Goal: Information Seeking & Learning: Learn about a topic

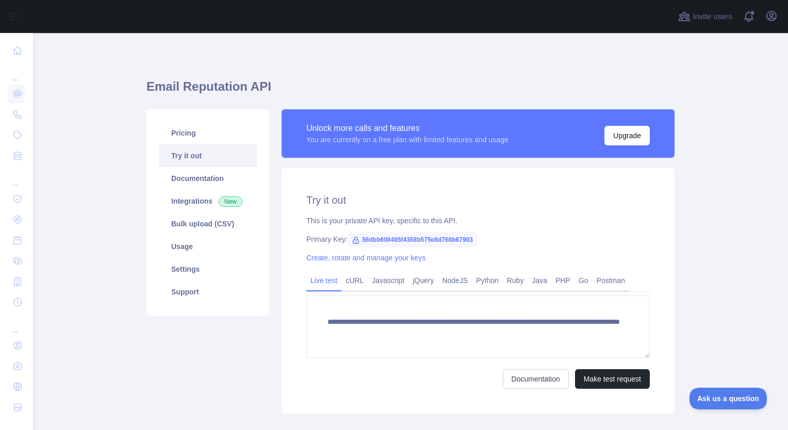
click at [376, 240] on span "56dbb608465f4358b575e8d768b67903" at bounding box center [412, 239] width 129 height 15
copy span "56dbb608465f4358b575e8d768b67903"
click at [353, 282] on link "cURL" at bounding box center [354, 280] width 26 height 17
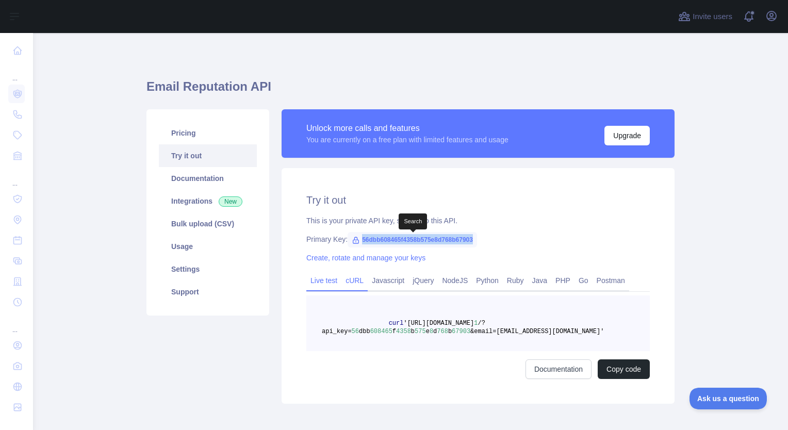
click at [323, 282] on link "Live test" at bounding box center [323, 280] width 35 height 17
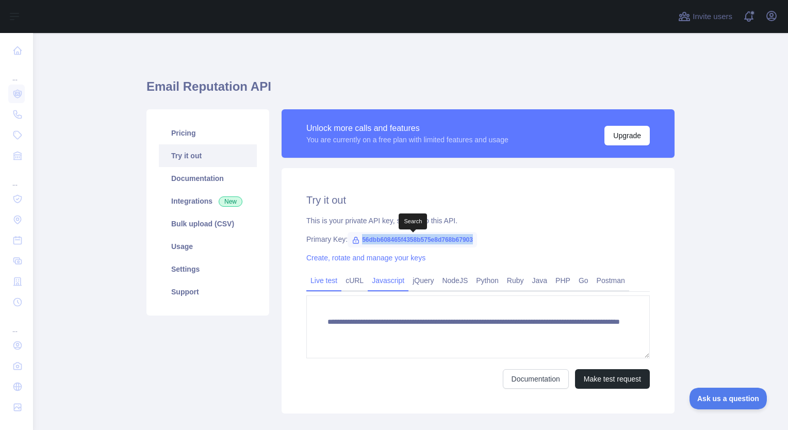
click at [390, 284] on link "Javascript" at bounding box center [388, 280] width 41 height 17
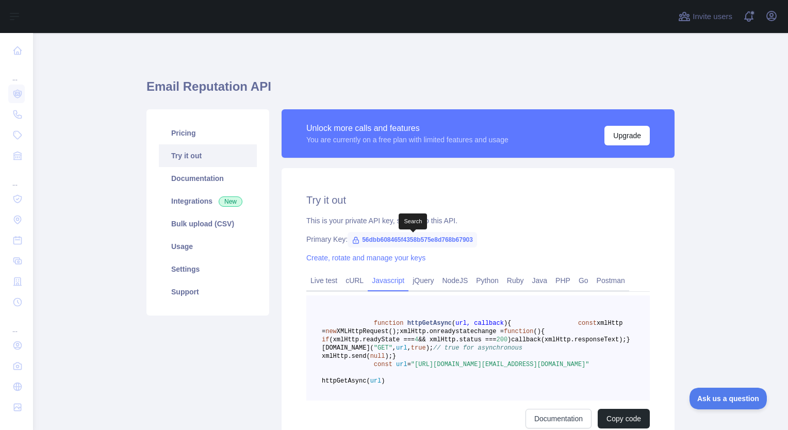
click at [301, 281] on div "Try it out This is your private API key, specific to this API. Primary Key: 56d…" at bounding box center [478, 310] width 393 height 285
click at [314, 281] on link "Live test" at bounding box center [323, 280] width 35 height 17
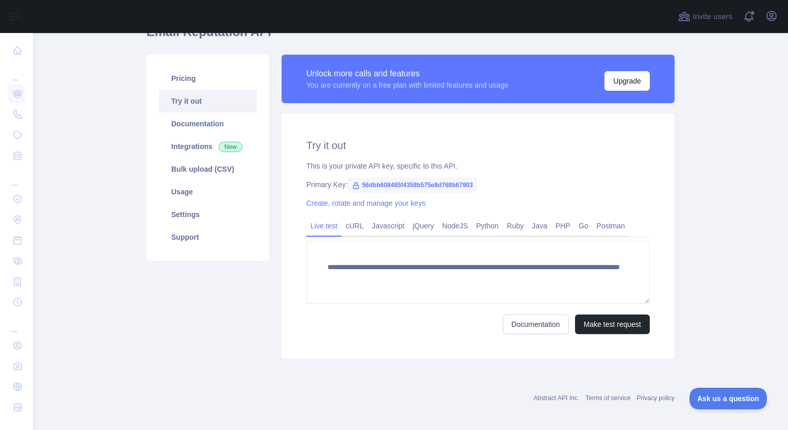
scroll to position [59, 0]
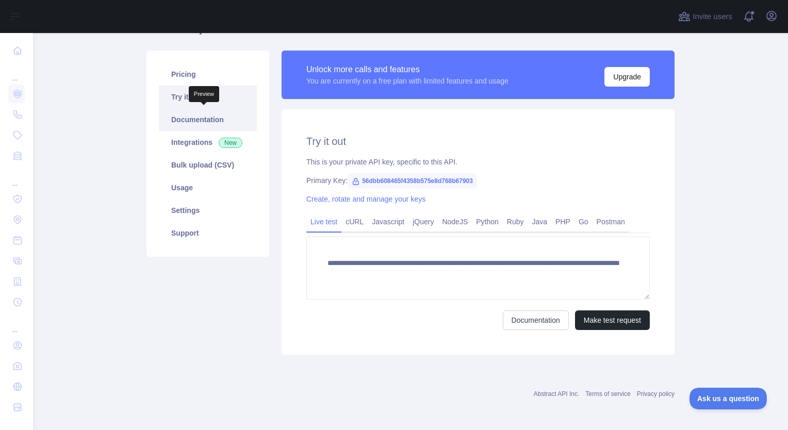
click at [210, 124] on link "Documentation" at bounding box center [208, 119] width 98 height 23
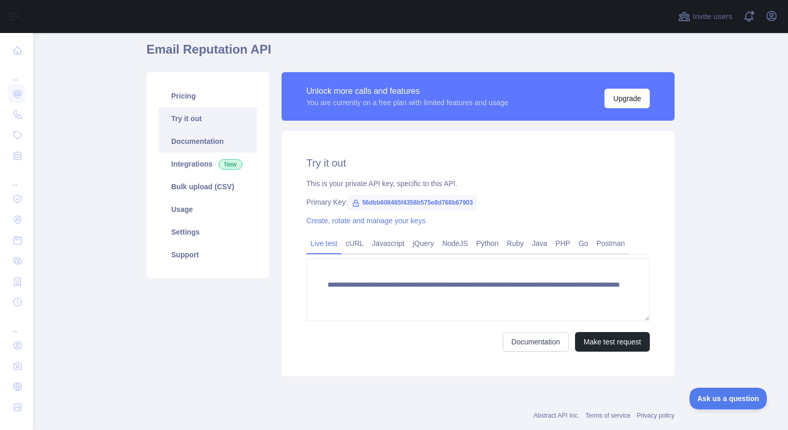
scroll to position [0, 0]
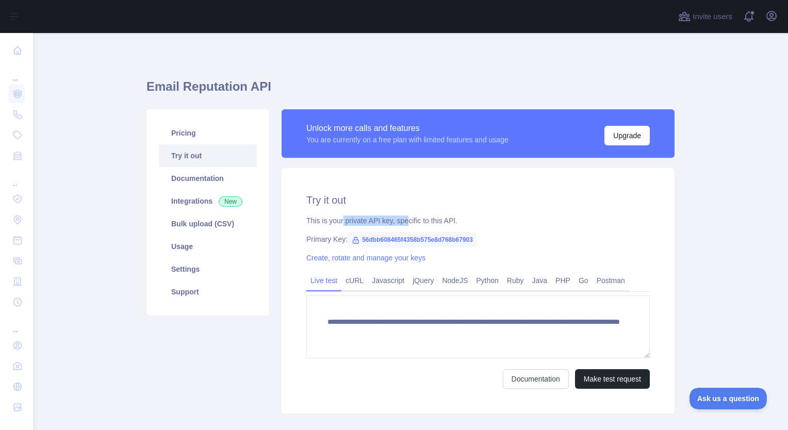
drag, startPoint x: 338, startPoint y: 221, endPoint x: 400, endPoint y: 220, distance: 61.9
click at [400, 220] on div "This is your private API key, specific to this API." at bounding box center [477, 221] width 343 height 10
drag, startPoint x: 400, startPoint y: 220, endPoint x: 334, endPoint y: 219, distance: 66.5
click at [334, 219] on div "This is your private API key, specific to this API." at bounding box center [477, 221] width 343 height 10
drag, startPoint x: 334, startPoint y: 219, endPoint x: 368, endPoint y: 222, distance: 34.7
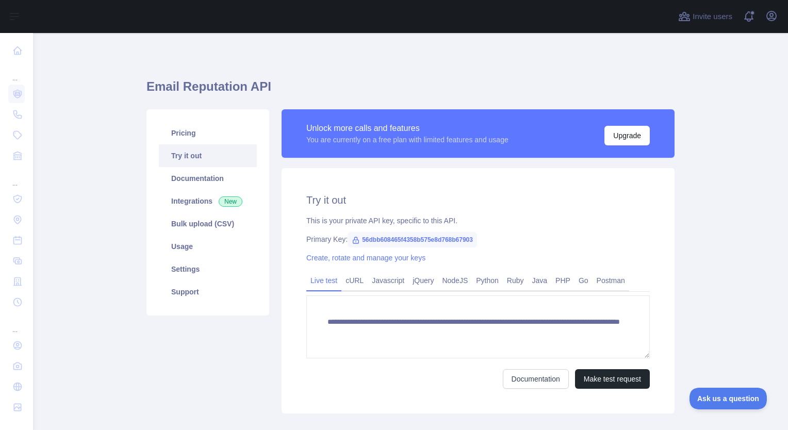
click at [359, 222] on div "This is your private API key, specific to this API." at bounding box center [477, 221] width 343 height 10
click at [394, 236] on span "56dbb608465f4358b575e8d768b67903" at bounding box center [412, 239] width 129 height 15
click at [394, 237] on span "56dbb608465f4358b575e8d768b67903" at bounding box center [412, 239] width 129 height 15
copy span "56dbb608465f4358b575e8d768b67903"
click at [350, 286] on link "cURL" at bounding box center [354, 280] width 26 height 17
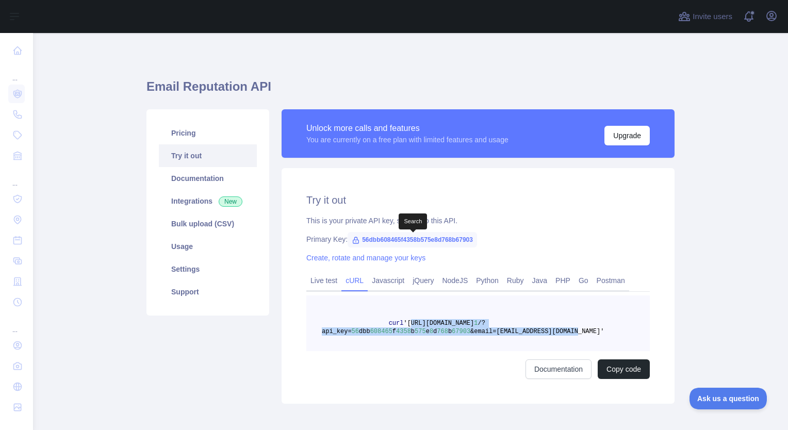
drag, startPoint x: 400, startPoint y: 323, endPoint x: 551, endPoint y: 335, distance: 151.0
click at [551, 335] on span "curl 'https://emailreputation.abstractapi.com/v 1 /?api_key= 56 dbb 608465 f 43…" at bounding box center [463, 327] width 282 height 15
copy span "https://emailreputation.abstractapi.com/v 1 /?api_key= 56 dbb 608465 f 4358 b 5…"
drag, startPoint x: 375, startPoint y: 279, endPoint x: 367, endPoint y: 282, distance: 8.2
click at [375, 279] on link "Javascript" at bounding box center [388, 280] width 41 height 17
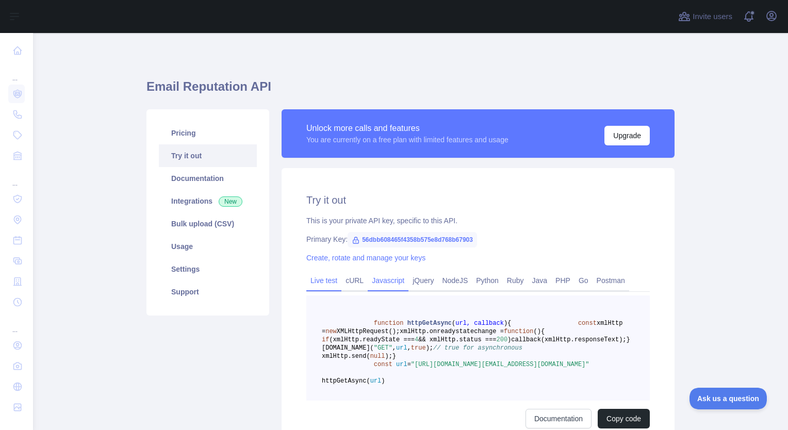
click at [330, 282] on link "Live test" at bounding box center [323, 280] width 35 height 17
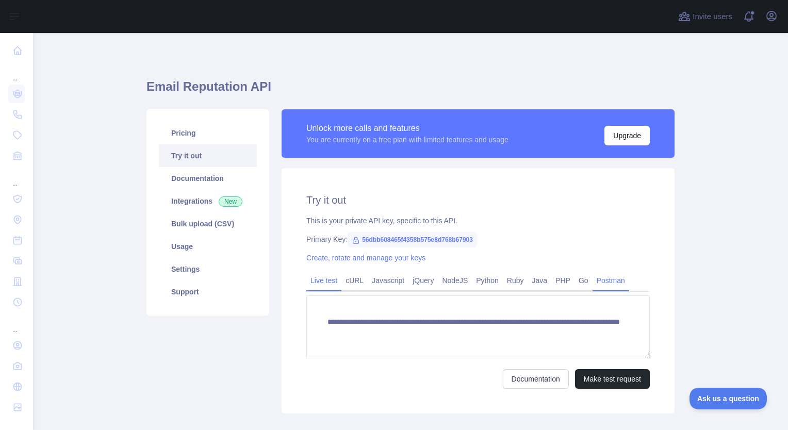
click at [592, 281] on link "Postman" at bounding box center [610, 280] width 37 height 17
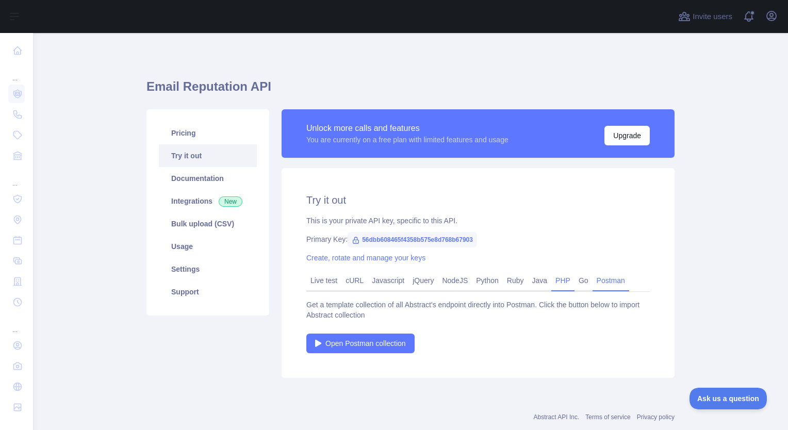
click at [563, 284] on link "PHP" at bounding box center [562, 280] width 23 height 17
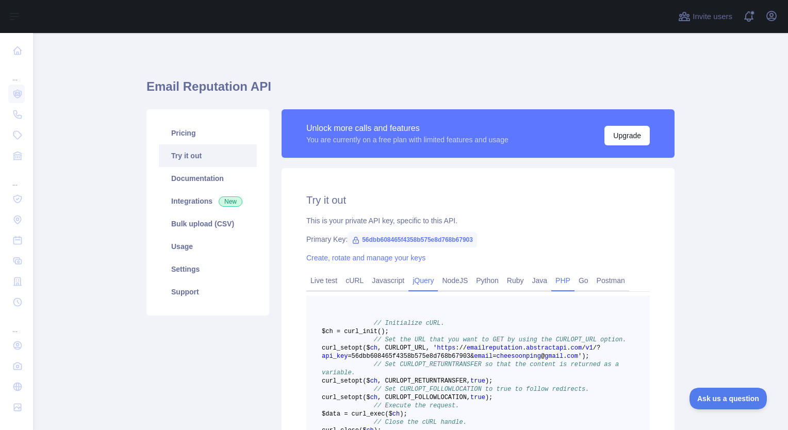
click at [411, 284] on link "jQuery" at bounding box center [422, 280] width 29 height 17
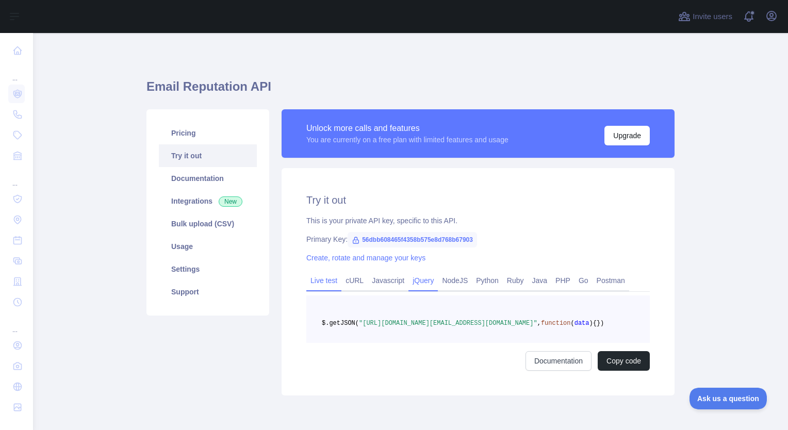
click at [314, 283] on link "Live test" at bounding box center [323, 280] width 35 height 17
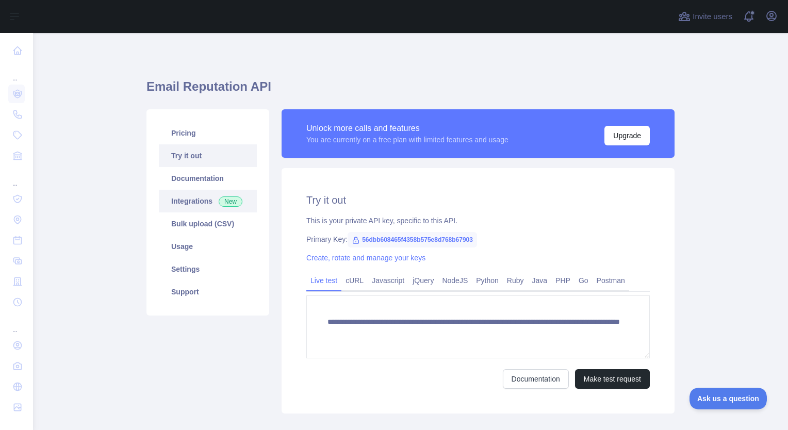
click at [197, 191] on link "Integrations New" at bounding box center [208, 201] width 98 height 23
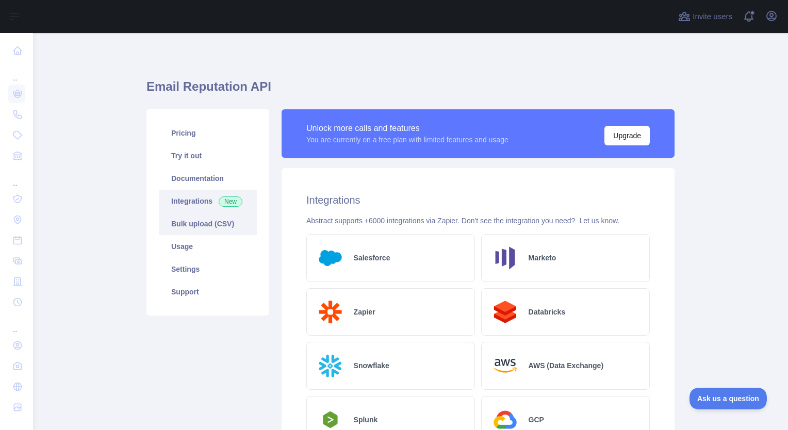
click at [215, 216] on link "Bulk upload (CSV)" at bounding box center [208, 223] width 98 height 23
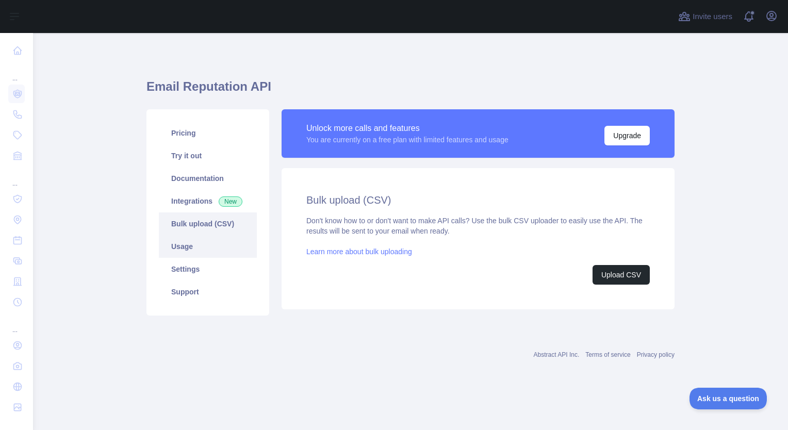
click at [198, 249] on link "Usage" at bounding box center [208, 246] width 98 height 23
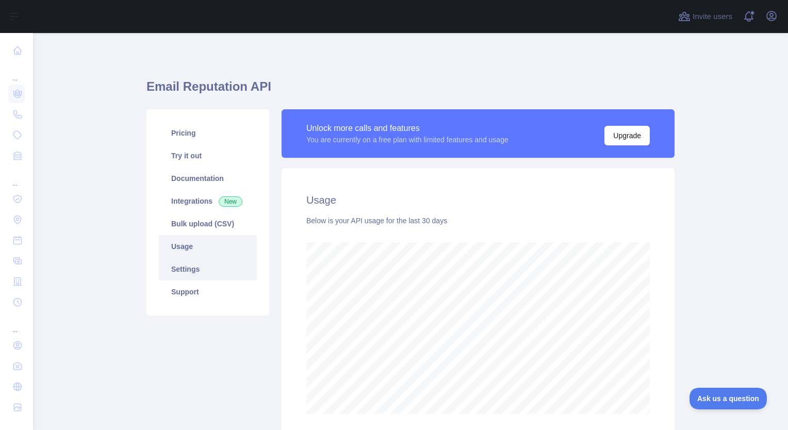
scroll to position [397, 747]
click at [194, 275] on link "Settings" at bounding box center [208, 269] width 98 height 23
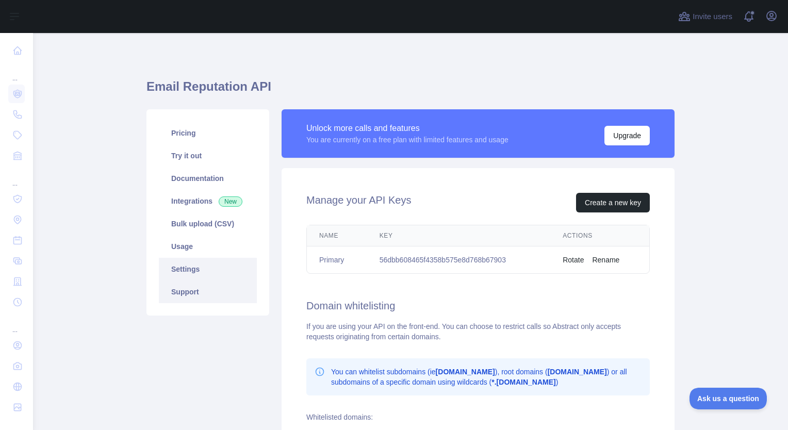
click at [194, 293] on link "Support" at bounding box center [208, 292] width 98 height 23
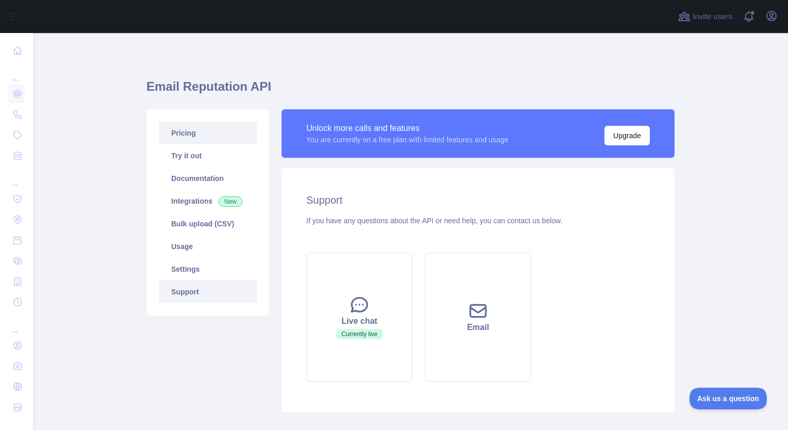
click at [182, 133] on link "Pricing" at bounding box center [208, 133] width 98 height 23
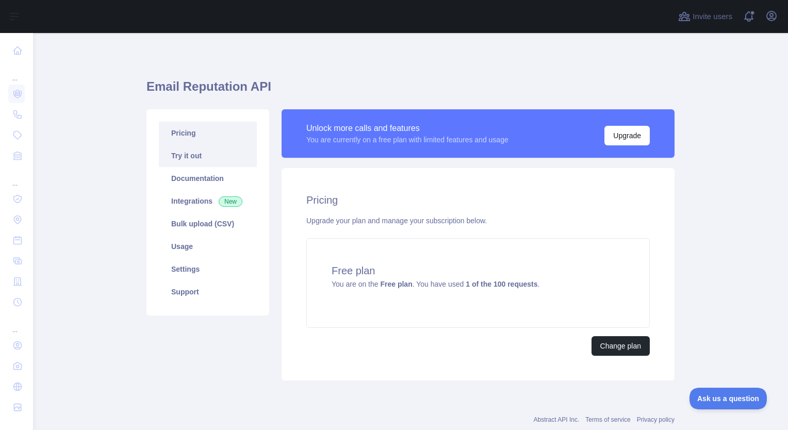
click at [186, 158] on link "Try it out" at bounding box center [208, 155] width 98 height 23
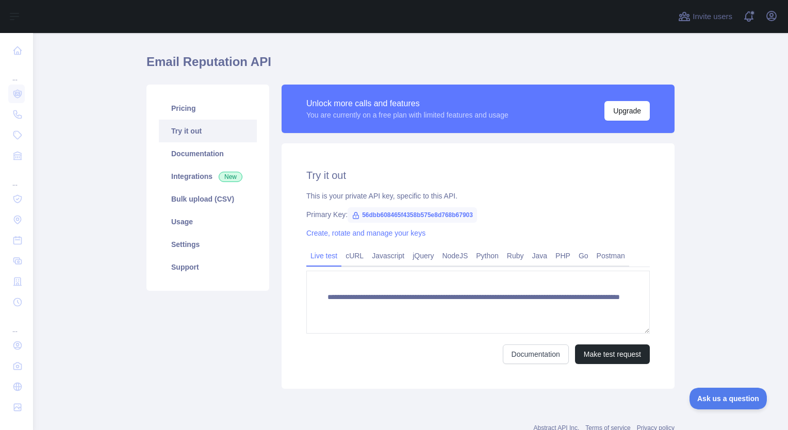
scroll to position [52, 0]
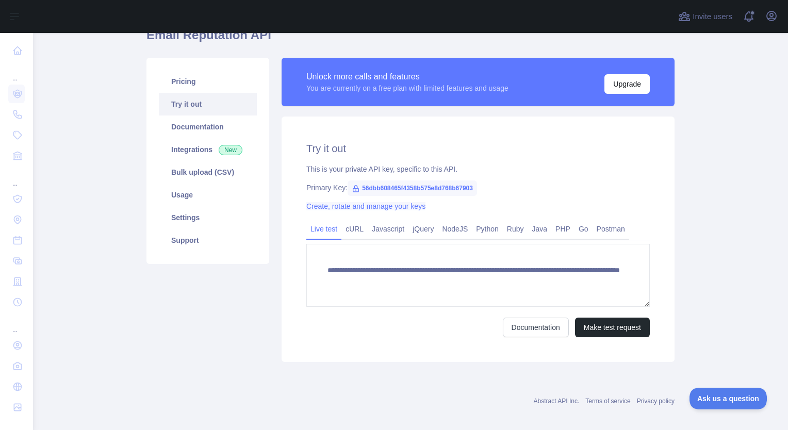
click at [356, 205] on link "Create, rotate and manage your keys" at bounding box center [365, 206] width 119 height 8
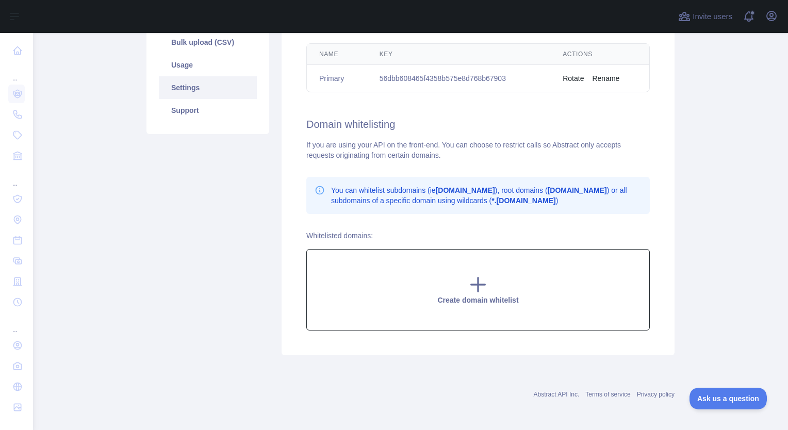
scroll to position [27, 0]
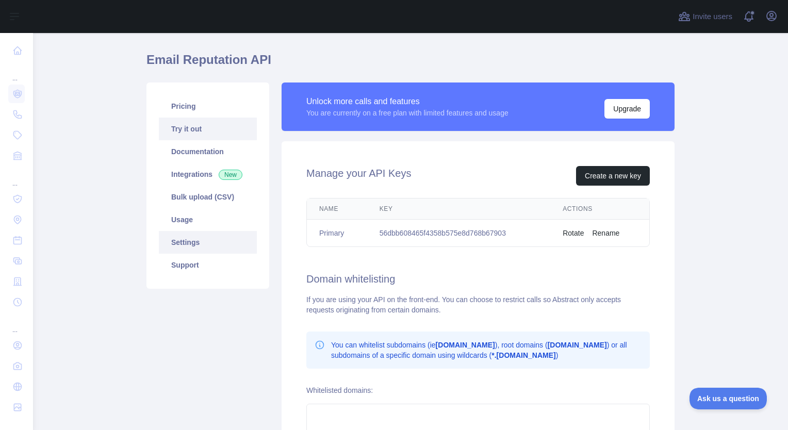
click at [186, 123] on link "Try it out" at bounding box center [208, 129] width 98 height 23
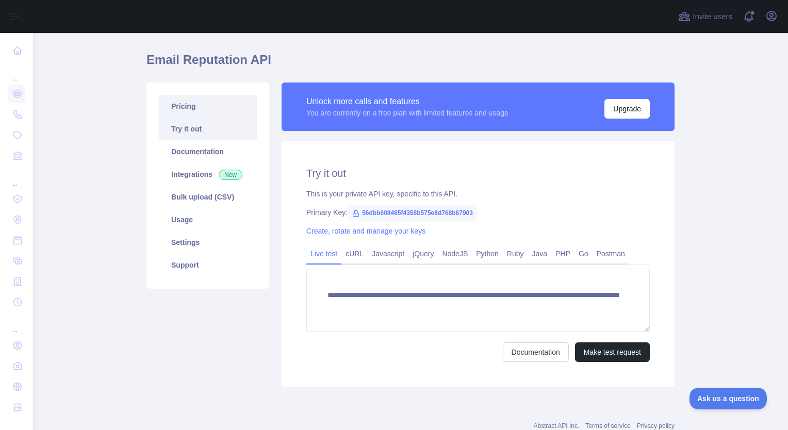
click at [182, 108] on link "Pricing" at bounding box center [208, 106] width 98 height 23
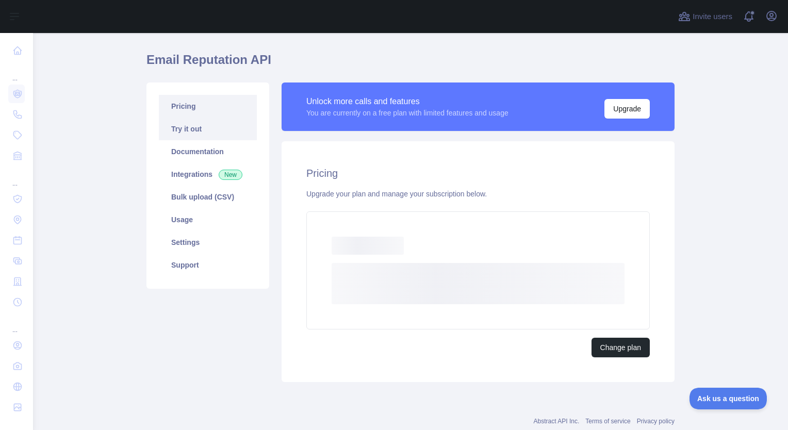
click at [190, 128] on link "Try it out" at bounding box center [208, 129] width 98 height 23
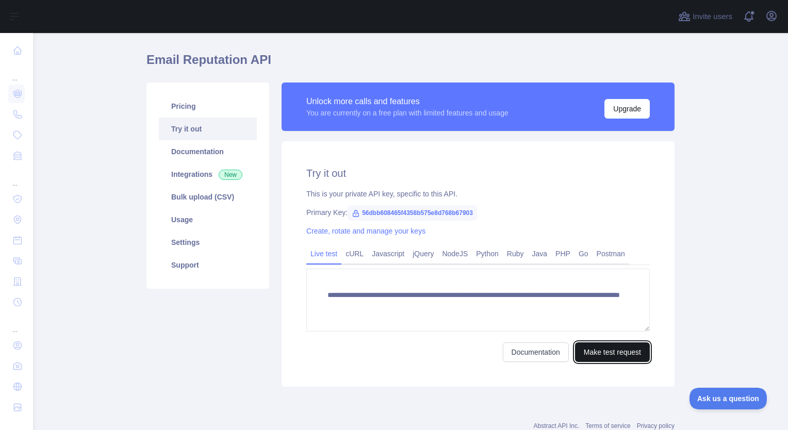
click at [596, 350] on button "Make test request" at bounding box center [612, 352] width 75 height 20
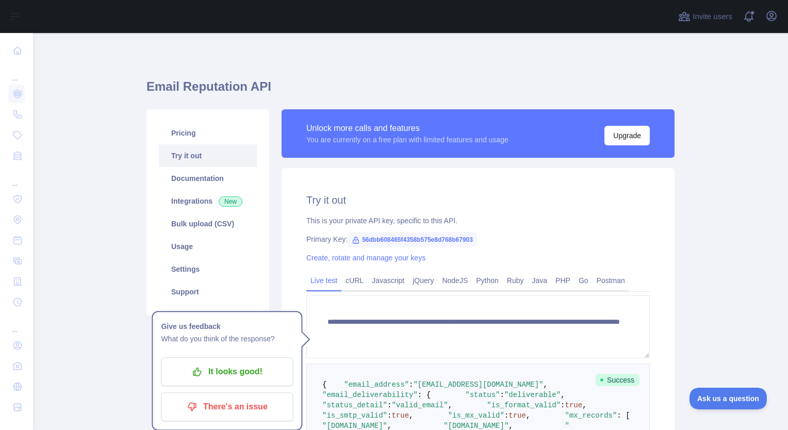
click at [386, 247] on span "56dbb608465f4358b575e8d768b67903" at bounding box center [412, 239] width 129 height 15
click at [386, 244] on span "56dbb608465f4358b575e8d768b67903" at bounding box center [412, 239] width 129 height 15
drag, startPoint x: 386, startPoint y: 244, endPoint x: 356, endPoint y: 201, distance: 52.2
click at [356, 203] on h2 "Try it out" at bounding box center [477, 200] width 343 height 14
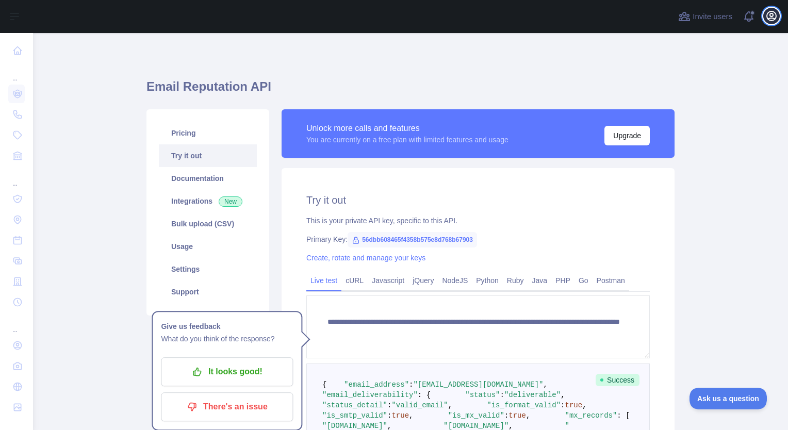
click at [768, 13] on icon "button" at bounding box center [771, 16] width 12 height 12
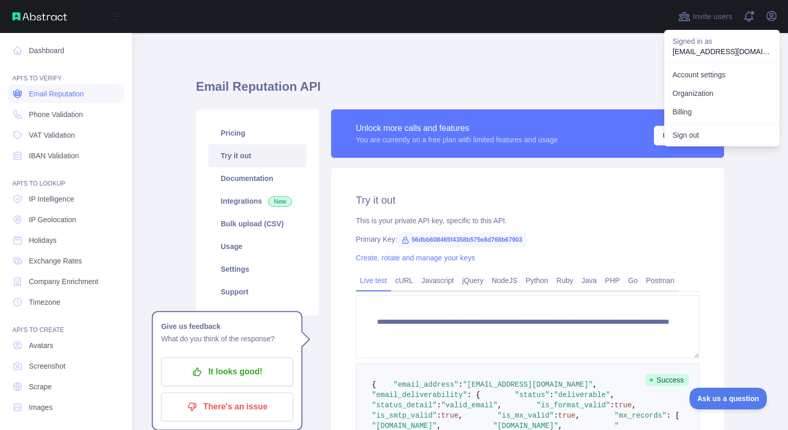
click at [72, 97] on span "Email Reputation" at bounding box center [56, 94] width 55 height 10
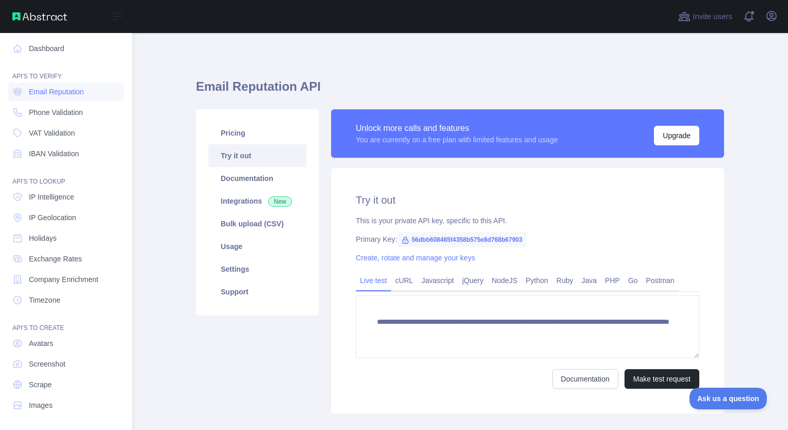
scroll to position [3, 0]
click at [60, 90] on span "Email Reputation" at bounding box center [56, 91] width 55 height 10
click at [58, 108] on span "Phone Validation" at bounding box center [56, 112] width 54 height 10
click at [63, 111] on span "Phone Validation" at bounding box center [56, 112] width 54 height 10
click at [62, 99] on link "Email Reputation" at bounding box center [66, 91] width 116 height 19
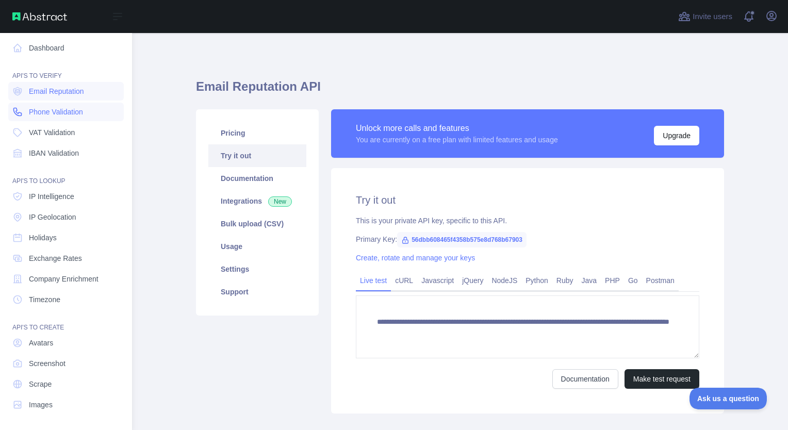
click at [63, 112] on span "Phone Validation" at bounding box center [56, 112] width 54 height 10
click at [70, 131] on span "VAT Validation" at bounding box center [52, 132] width 46 height 10
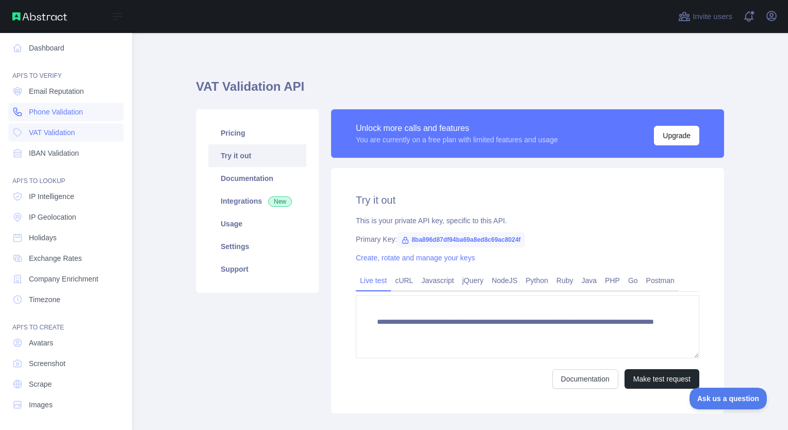
click at [68, 111] on span "Phone Validation" at bounding box center [56, 112] width 54 height 10
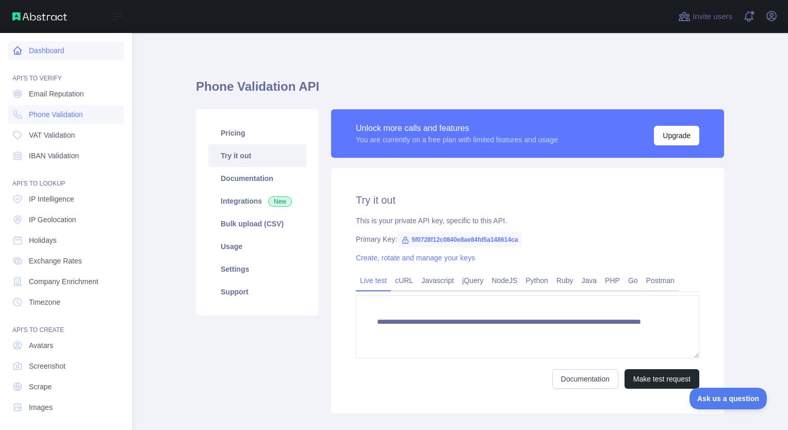
click at [44, 56] on link "Dashboard" at bounding box center [66, 50] width 116 height 19
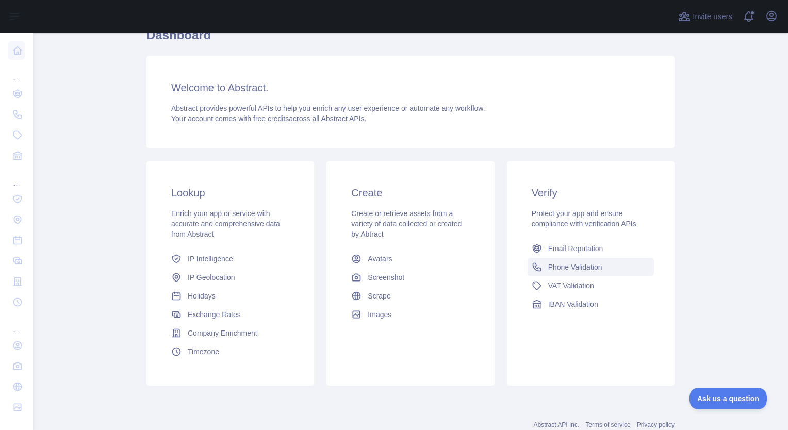
scroll to position [83, 0]
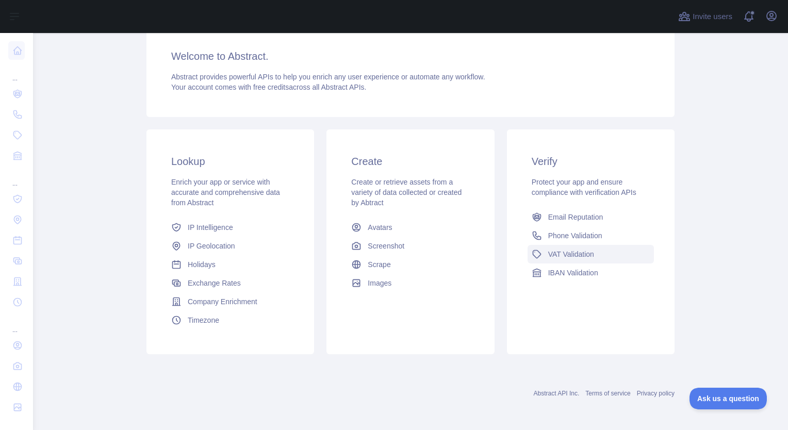
click at [583, 257] on span "VAT Validation" at bounding box center [571, 254] width 46 height 10
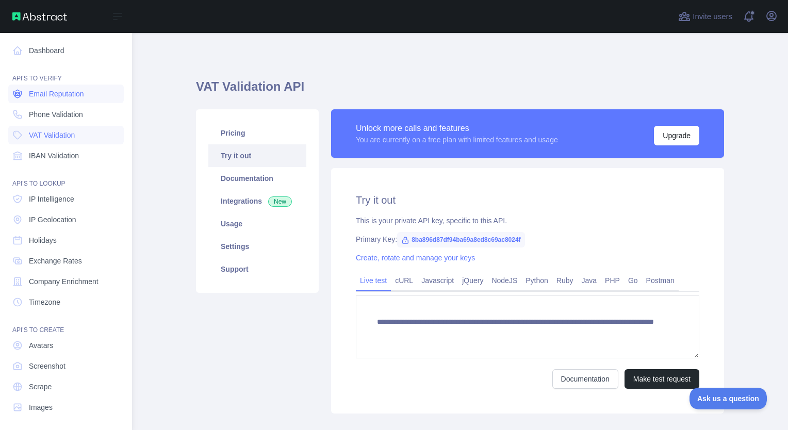
click at [54, 100] on link "Email Reputation" at bounding box center [66, 94] width 116 height 19
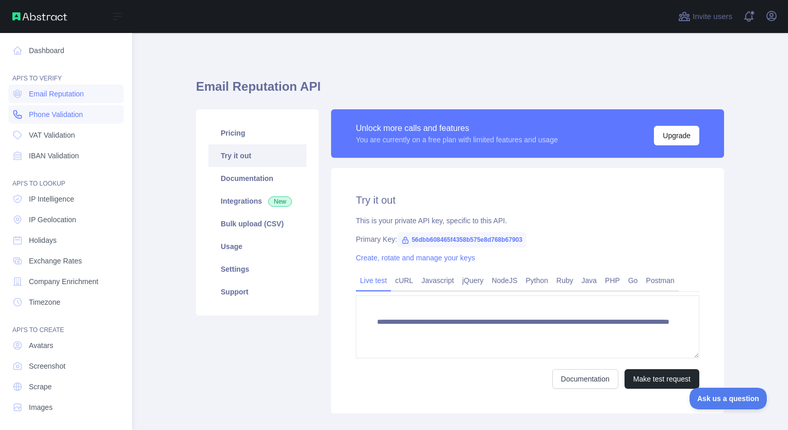
click at [60, 116] on span "Phone Validation" at bounding box center [56, 114] width 54 height 10
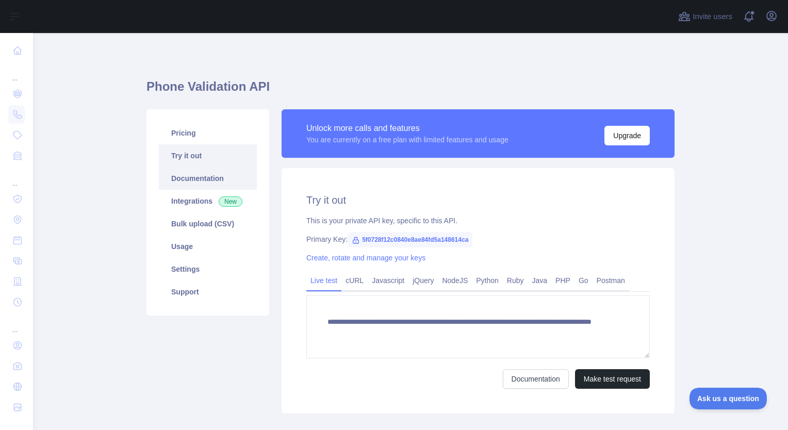
click at [198, 178] on link "Documentation" at bounding box center [208, 178] width 98 height 23
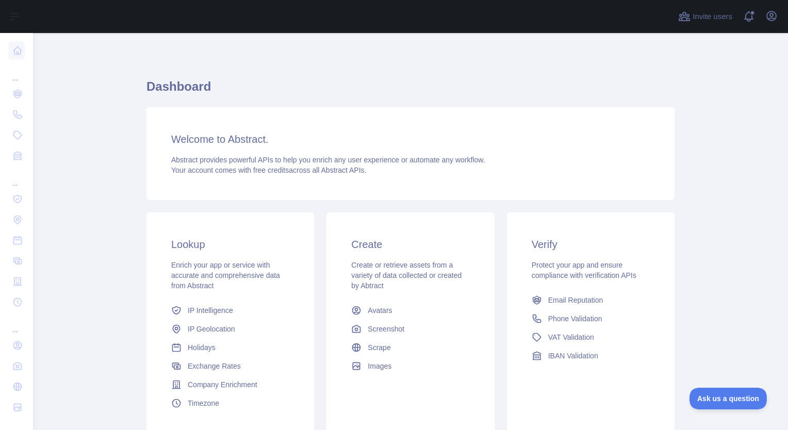
scroll to position [83, 0]
